Goal: Task Accomplishment & Management: Use online tool/utility

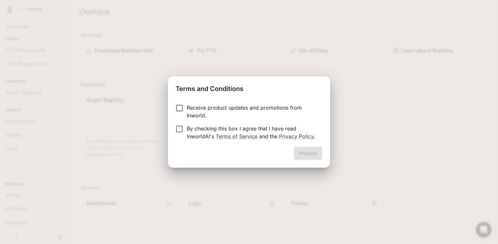
click at [218, 104] on p "Receive product updates and promotions from Inworld." at bounding box center [252, 112] width 130 height 16
click at [314, 157] on button "Proceed" at bounding box center [308, 153] width 28 height 13
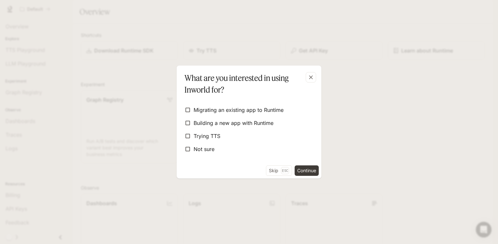
click at [293, 169] on div "Skip Esc Continue" at bounding box center [249, 171] width 145 height 13
click at [305, 168] on button "Continue" at bounding box center [307, 170] width 24 height 10
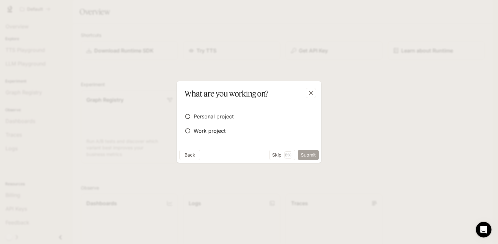
click at [314, 156] on button "Submit" at bounding box center [308, 155] width 21 height 10
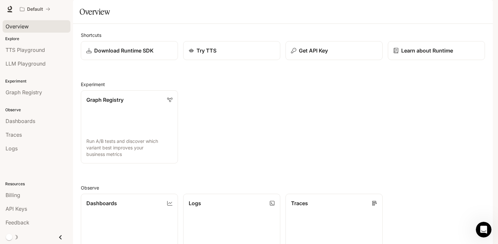
click at [14, 27] on span "Overview" at bounding box center [17, 27] width 23 height 8
click at [11, 92] on span "Graph Registry" at bounding box center [24, 92] width 37 height 8
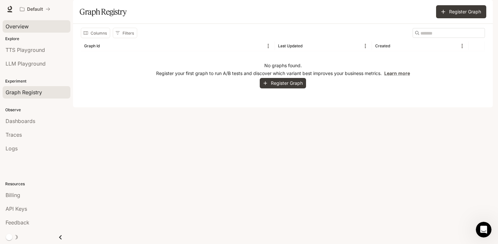
click at [19, 25] on span "Overview" at bounding box center [17, 27] width 23 height 8
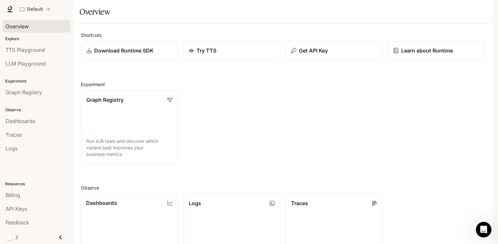
scroll to position [130, 0]
click at [154, 193] on link "Dashboards View and analyze your workspace metrics" at bounding box center [130, 230] width 98 height 74
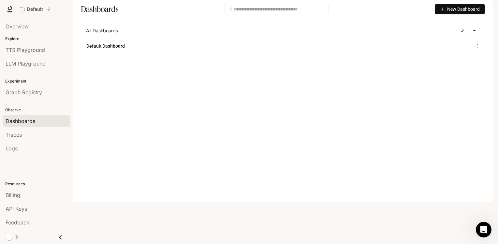
click at [16, 117] on span "Dashboards" at bounding box center [21, 121] width 30 height 8
click at [18, 129] on link "Traces" at bounding box center [37, 135] width 68 height 12
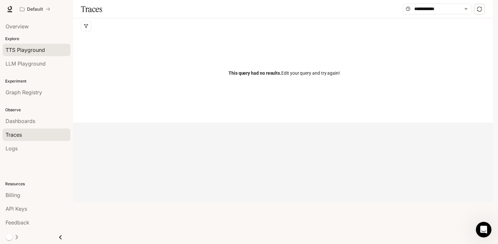
click at [22, 46] on span "TTS Playground" at bounding box center [25, 50] width 39 height 8
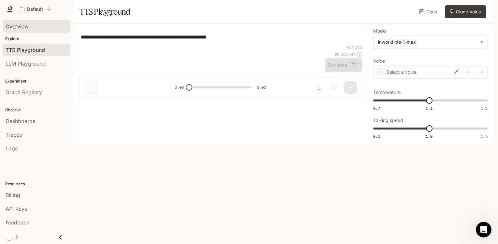
click at [20, 24] on span "Overview" at bounding box center [17, 27] width 23 height 8
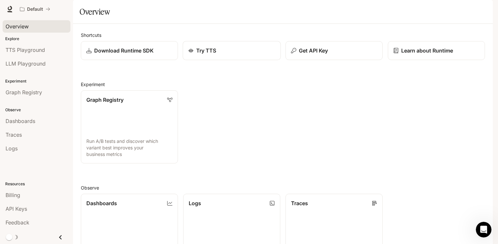
click at [238, 60] on link "Try TTS" at bounding box center [232, 50] width 98 height 19
click at [427, 54] on p "Learn about Runtime" at bounding box center [427, 51] width 53 height 8
click at [233, 54] on div "Try TTS" at bounding box center [232, 51] width 87 height 8
click at [124, 54] on p "Download Runtime SDK" at bounding box center [124, 51] width 60 height 8
click at [15, 26] on span "Overview" at bounding box center [17, 27] width 23 height 8
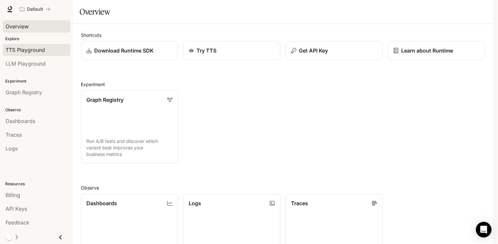
click at [21, 49] on span "TTS Playground" at bounding box center [25, 50] width 39 height 8
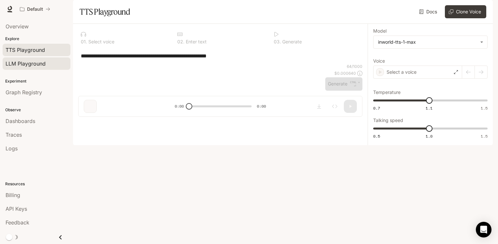
click at [11, 63] on span "LLM Playground" at bounding box center [26, 64] width 40 height 8
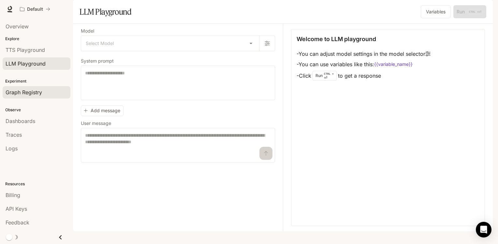
click at [22, 95] on span "Graph Registry" at bounding box center [24, 92] width 37 height 8
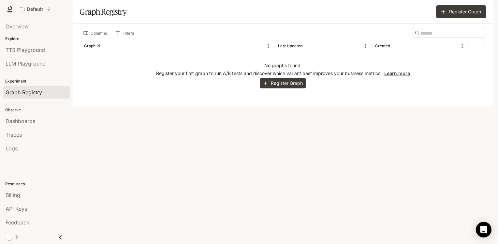
click at [18, 112] on p "Observe" at bounding box center [36, 110] width 73 height 6
click at [19, 121] on span "Dashboards" at bounding box center [21, 121] width 30 height 8
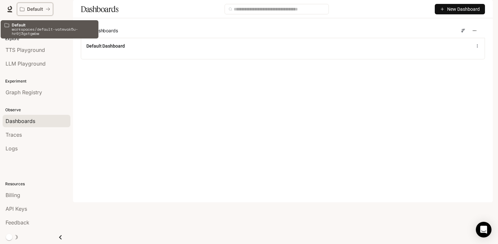
click at [29, 5] on button "Default" at bounding box center [35, 9] width 36 height 13
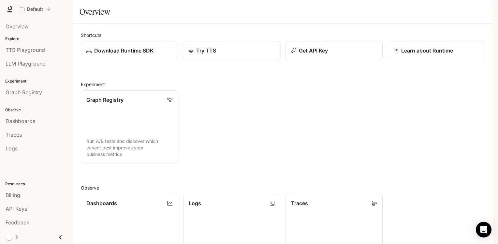
click at [245, 60] on link "Try TTS" at bounding box center [232, 50] width 98 height 19
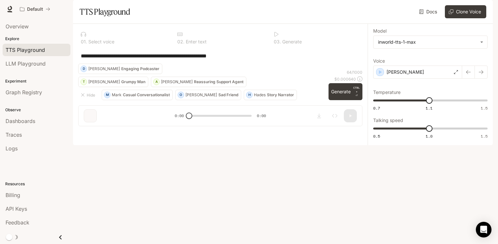
click at [121, 84] on p "Grumpy Man" at bounding box center [133, 82] width 24 height 4
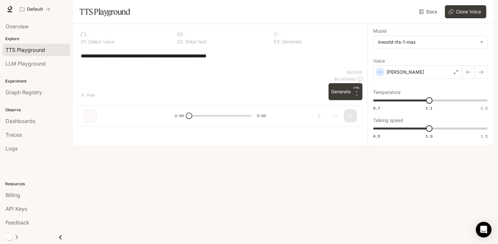
type textarea "**********"
